Goal: Task Accomplishment & Management: Complete application form

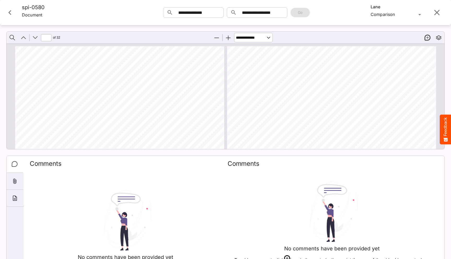
scroll to position [561, 0]
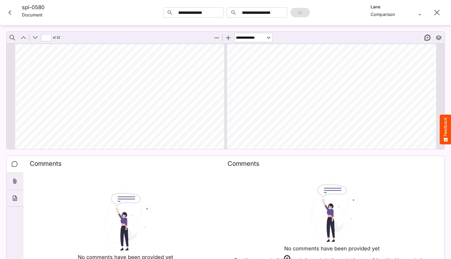
click at [13, 11] on icon "Close card" at bounding box center [9, 12] width 9 height 9
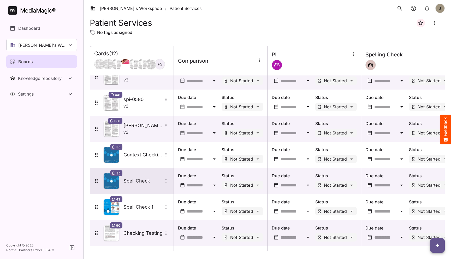
scroll to position [142, 0]
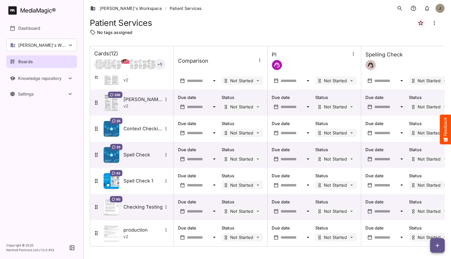
click at [439, 248] on icon "button" at bounding box center [437, 245] width 6 height 6
click at [319, 29] on div at bounding box center [225, 129] width 451 height 259
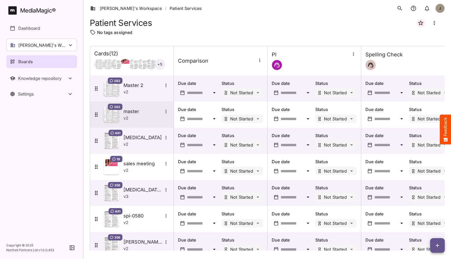
scroll to position [142, 0]
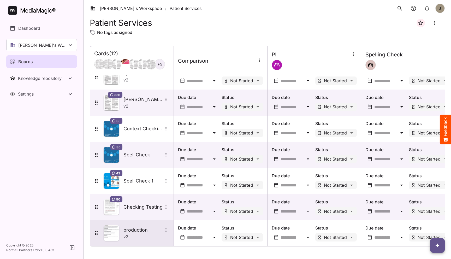
click at [137, 232] on h5 "production" at bounding box center [142, 230] width 39 height 6
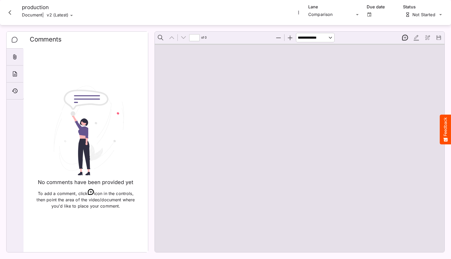
type input "*"
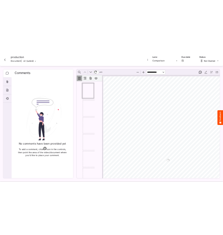
scroll to position [3, 0]
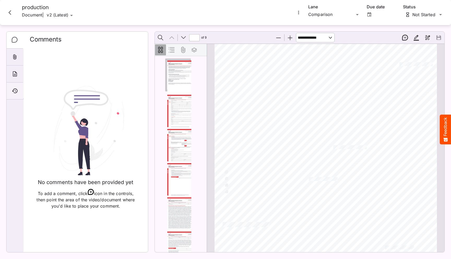
click at [13, 92] on icon "Timeline" at bounding box center [15, 91] width 6 height 6
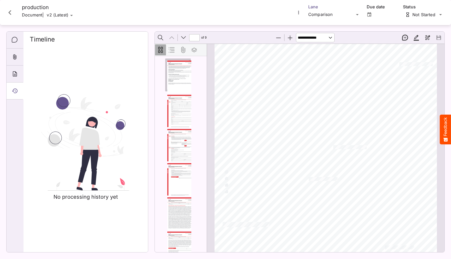
click at [325, 12] on div "[PERSON_NAME]'s Workspace / Patient Services J MediaMagic ® Dashboard [PERSON_N…" at bounding box center [225, 128] width 451 height 256
click at [326, 52] on p "Spelling Check" at bounding box center [334, 50] width 44 height 6
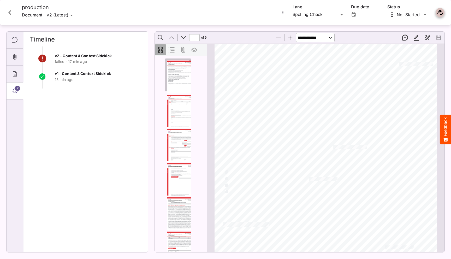
click at [9, 13] on icon "Close card" at bounding box center [9, 12] width 3 height 5
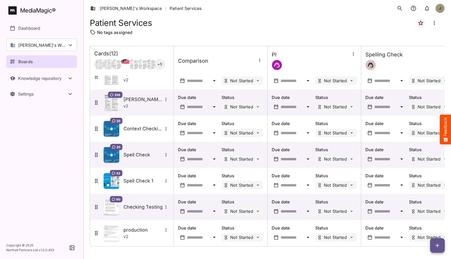
click at [433, 243] on span "button" at bounding box center [437, 245] width 15 height 6
click at [420, 211] on p "Add new card" at bounding box center [424, 212] width 28 height 6
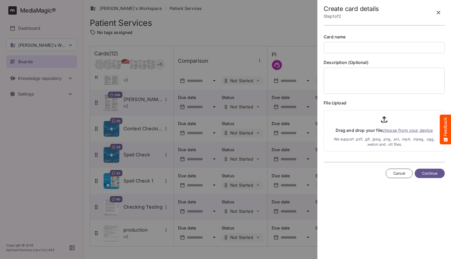
click at [349, 48] on input "text" at bounding box center [383, 47] width 121 height 11
type input "*"
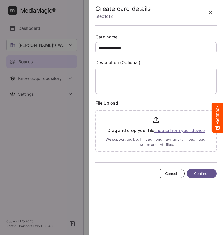
type input "**********"
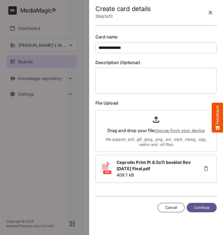
click at [206, 211] on button "Continue" at bounding box center [201, 207] width 30 height 10
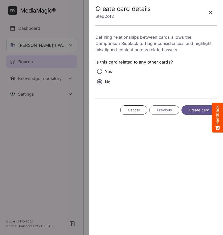
click at [195, 113] on span "Create card" at bounding box center [198, 110] width 21 height 7
